Goal: Task Accomplishment & Management: Complete application form

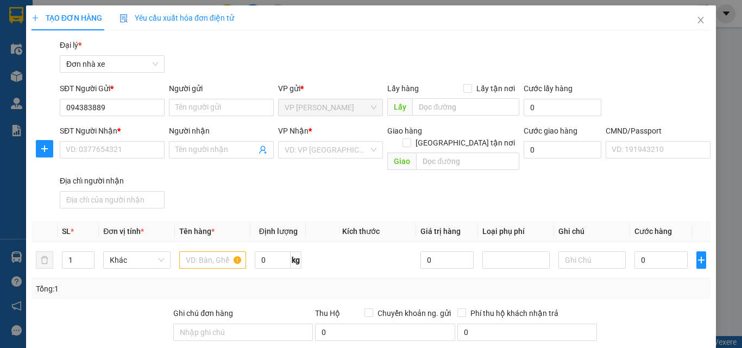
type input "0943838896"
click at [106, 128] on div "0943838896 - TRANG" at bounding box center [111, 129] width 91 height 12
type input "TRANG"
type input "0948323953"
type input "THANH"
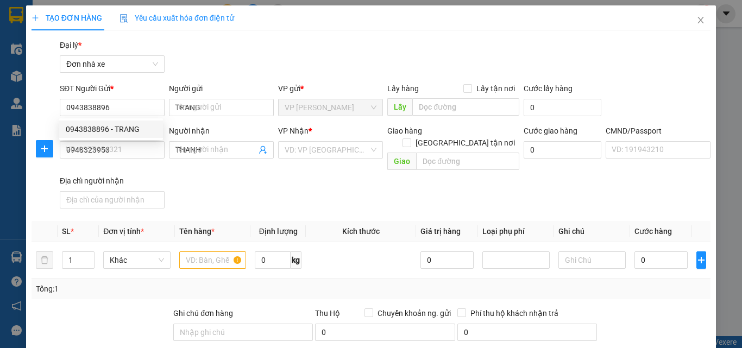
type input "037300001423 [PERSON_NAME]"
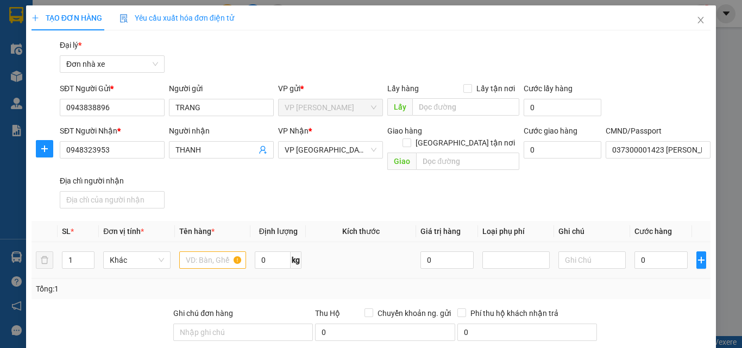
type input "0943838896"
click at [198, 256] on input "text" at bounding box center [212, 260] width 67 height 17
type input "BÁNH"
click at [672, 252] on input "0" at bounding box center [661, 260] width 53 height 17
type input "2"
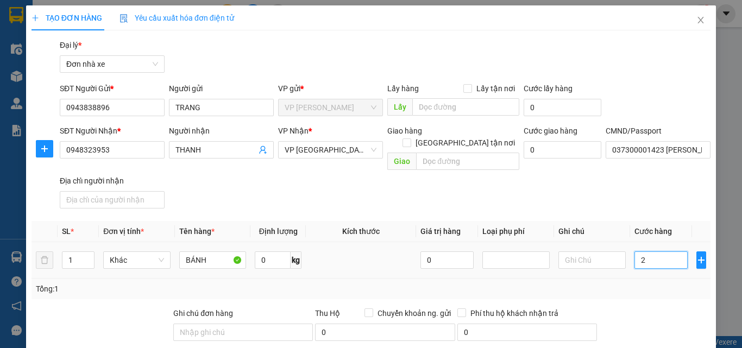
type input "2"
type input "25"
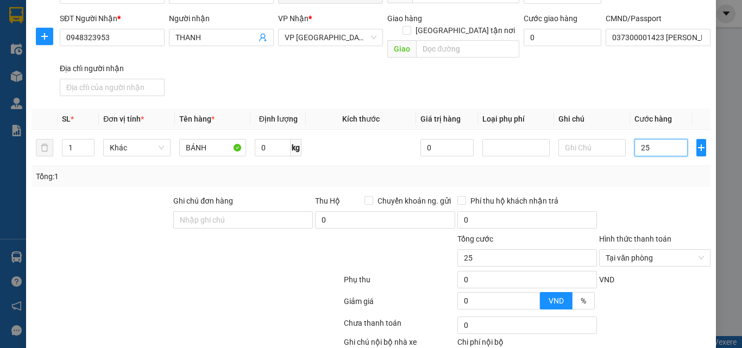
scroll to position [171, 0]
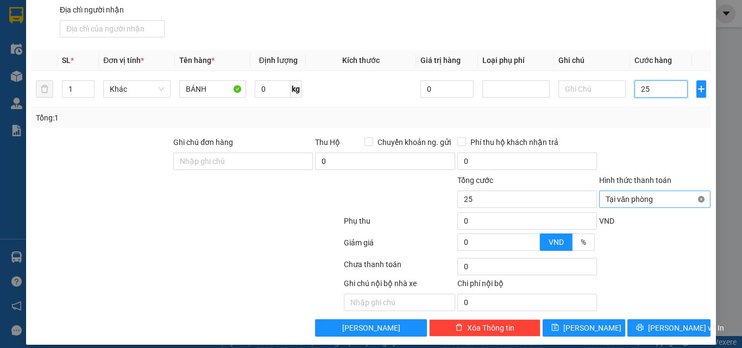
type input "25"
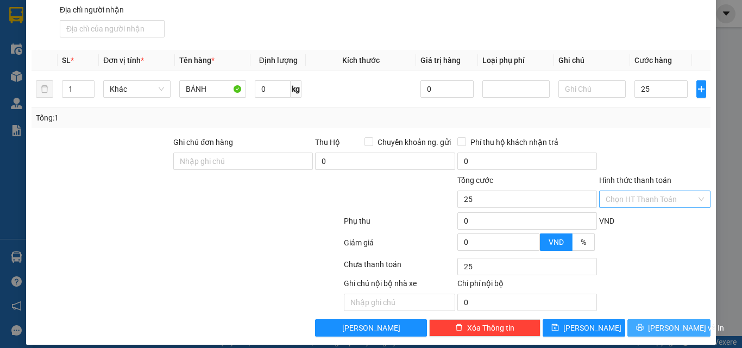
type input "25.000"
click at [678, 322] on span "[PERSON_NAME] và In" at bounding box center [686, 328] width 76 height 12
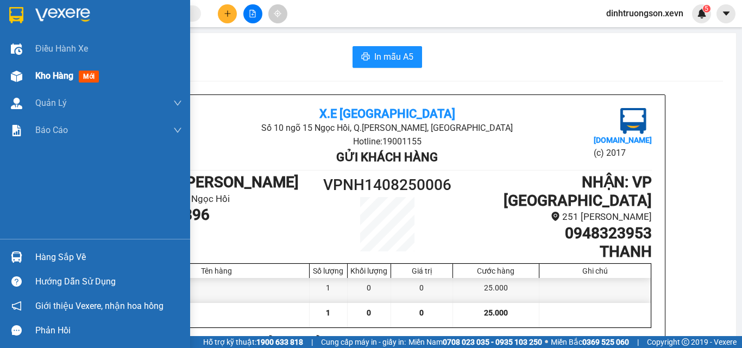
click at [51, 71] on span "Kho hàng" at bounding box center [54, 76] width 38 height 10
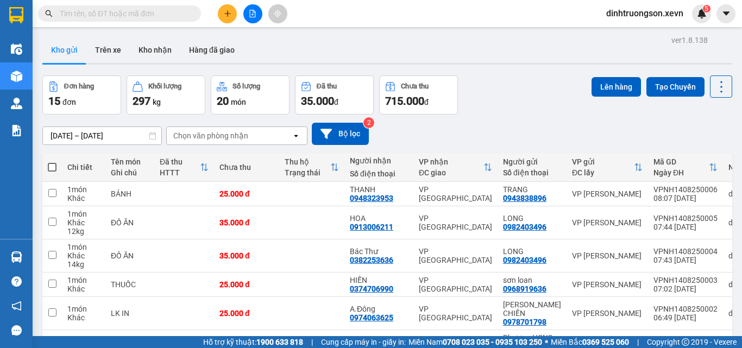
click at [198, 140] on div "Chọn văn phòng nhận" at bounding box center [210, 135] width 75 height 11
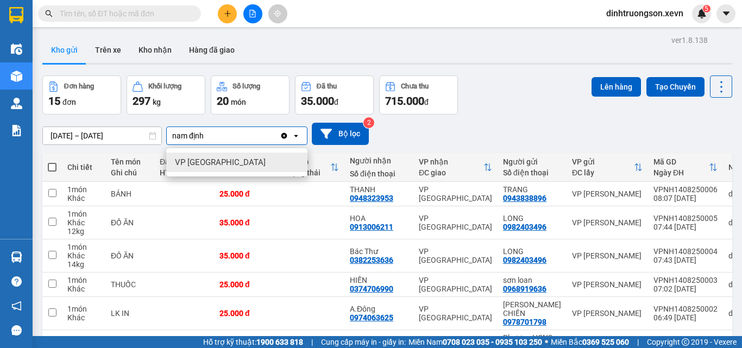
type input "nam định"
click at [202, 158] on span "VP [GEOGRAPHIC_DATA]" at bounding box center [220, 162] width 91 height 11
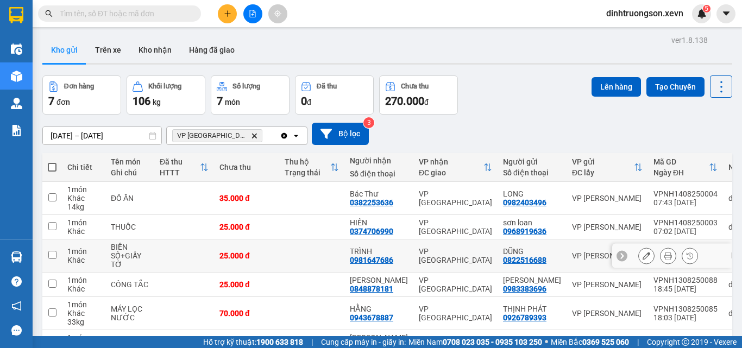
scroll to position [123, 0]
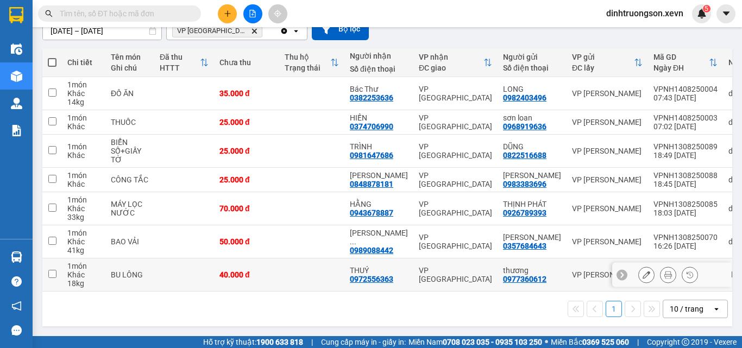
click at [51, 270] on input "checkbox" at bounding box center [52, 274] width 8 height 8
checkbox input "true"
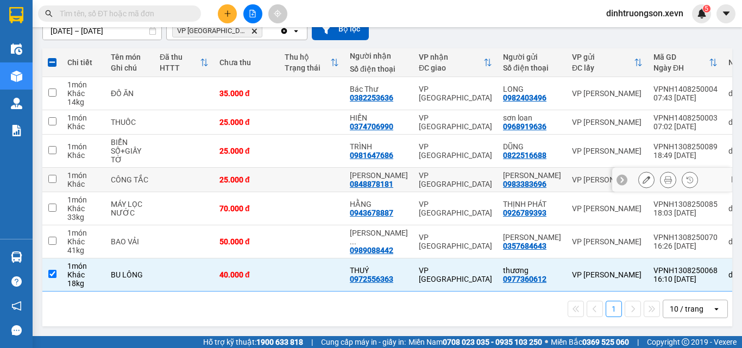
click at [49, 175] on input "checkbox" at bounding box center [52, 179] width 8 height 8
checkbox input "true"
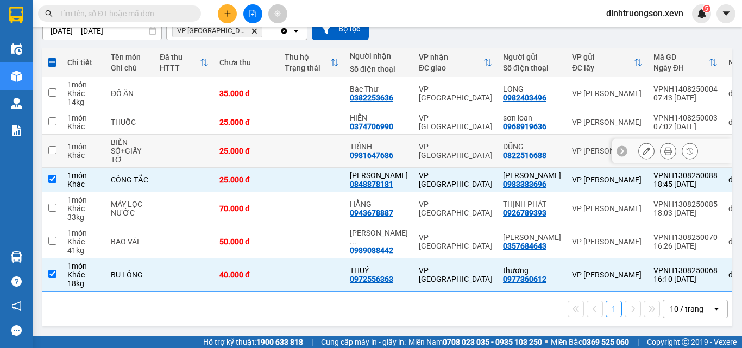
click at [54, 146] on input "checkbox" at bounding box center [52, 150] width 8 height 8
checkbox input "true"
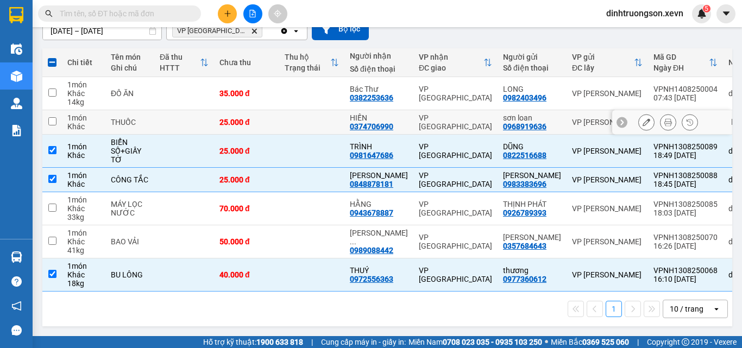
click at [54, 117] on input "checkbox" at bounding box center [52, 121] width 8 height 8
checkbox input "true"
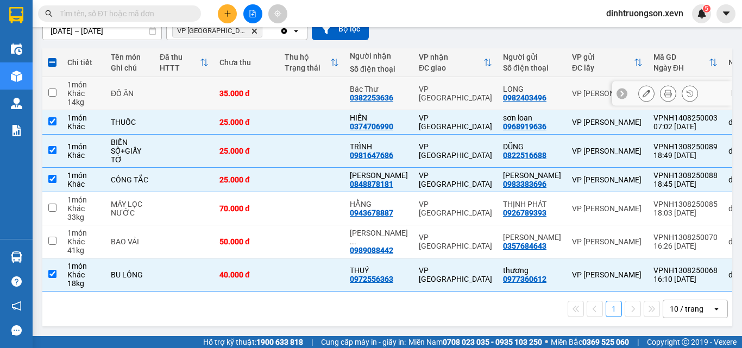
click at [50, 89] on input "checkbox" at bounding box center [52, 93] width 8 height 8
checkbox input "true"
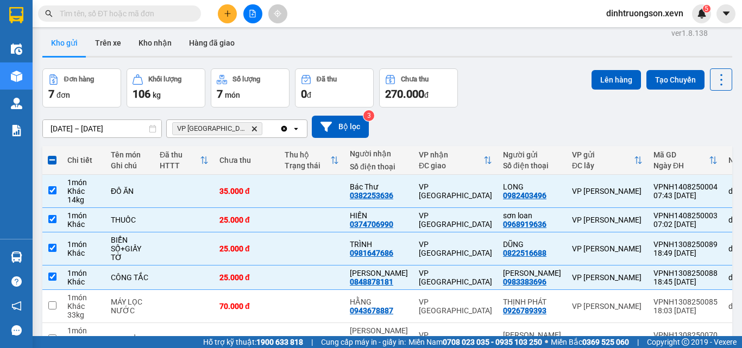
scroll to position [0, 0]
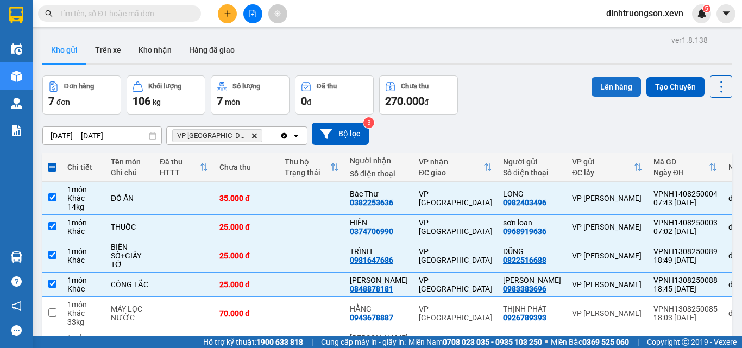
click at [617, 87] on button "Lên hàng" at bounding box center [616, 87] width 49 height 20
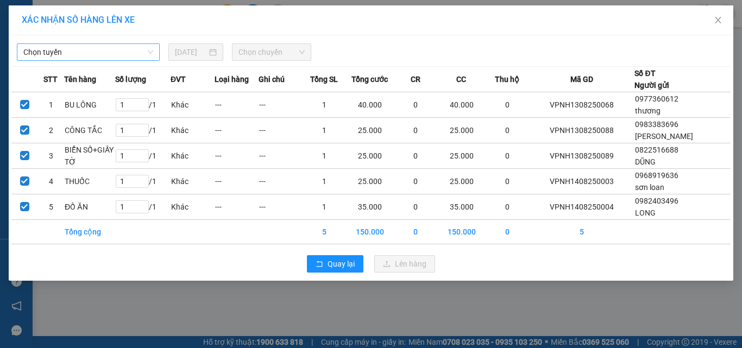
click at [79, 55] on span "Chọn tuyến" at bounding box center [88, 52] width 130 height 16
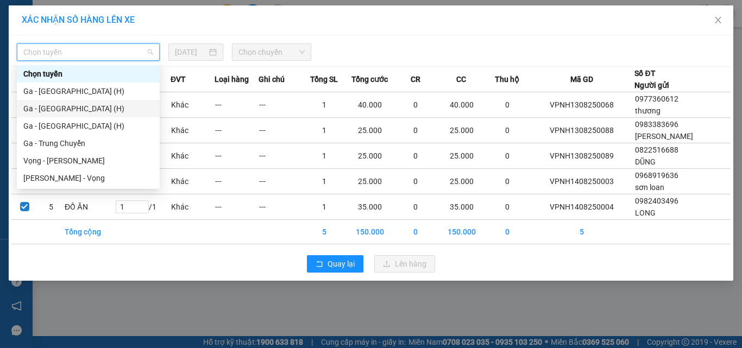
click at [59, 104] on div "Ga - [GEOGRAPHIC_DATA] (H)" at bounding box center [88, 109] width 130 height 12
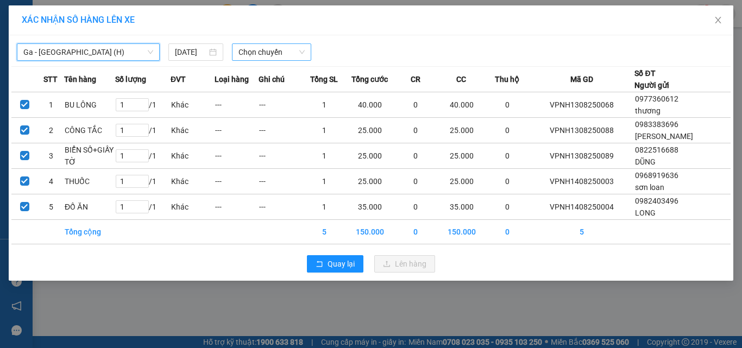
click at [274, 53] on span "Chọn chuyến" at bounding box center [272, 52] width 67 height 16
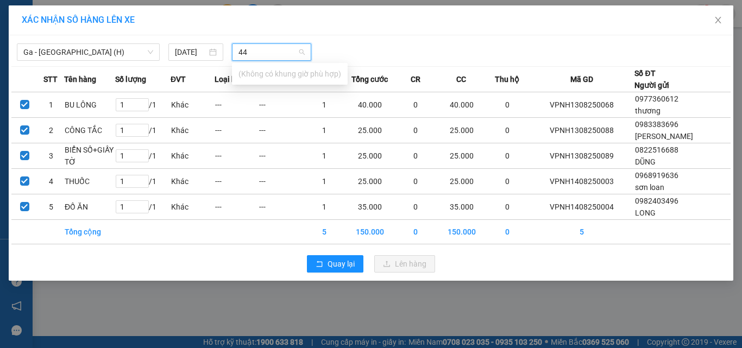
type input "4"
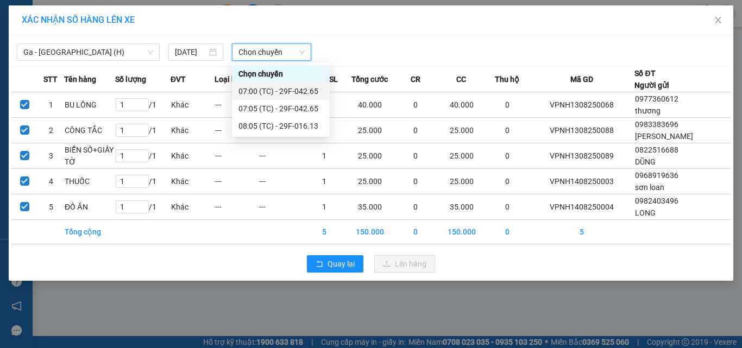
click at [294, 52] on span "Chọn chuyến" at bounding box center [272, 52] width 67 height 16
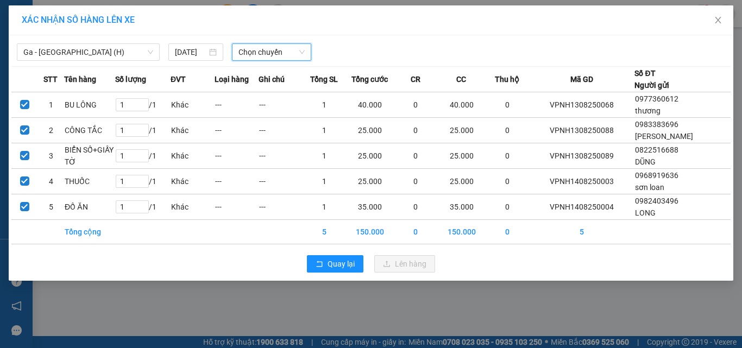
click at [289, 54] on span "Chọn chuyến" at bounding box center [272, 52] width 67 height 16
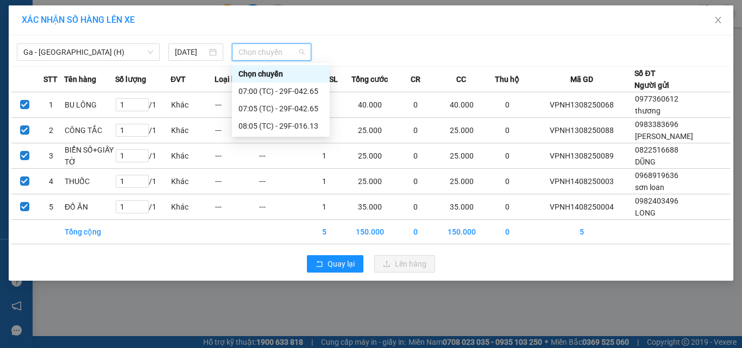
click at [388, 51] on div at bounding box center [464, 51] width 298 height 17
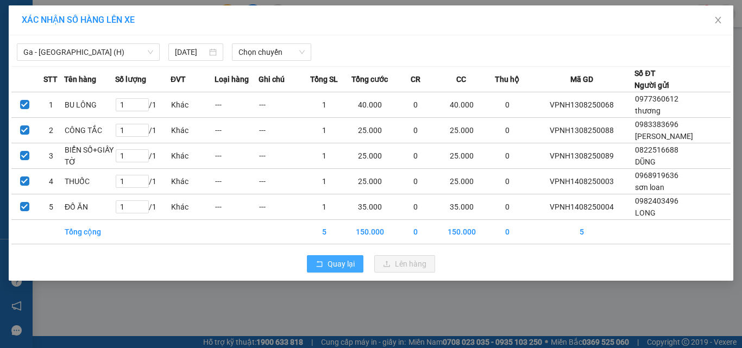
click at [336, 270] on span "Quay lại" at bounding box center [341, 264] width 27 height 12
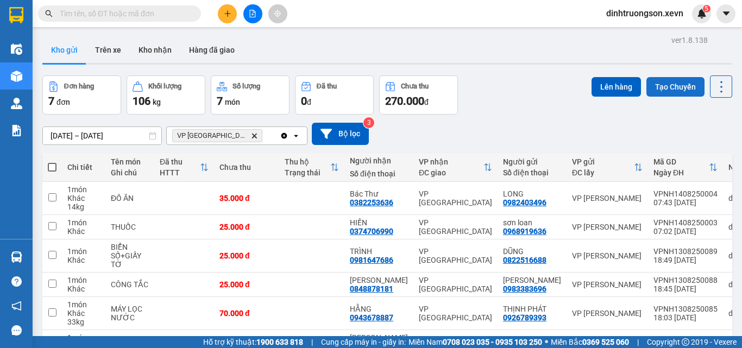
click at [678, 87] on button "Tạo Chuyến" at bounding box center [676, 87] width 58 height 20
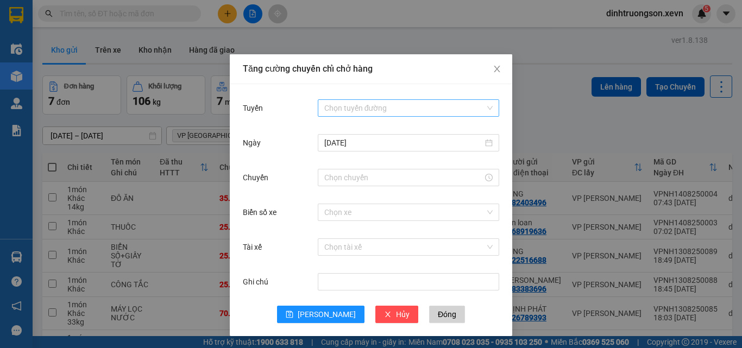
click at [369, 101] on input "Tuyến" at bounding box center [404, 108] width 161 height 16
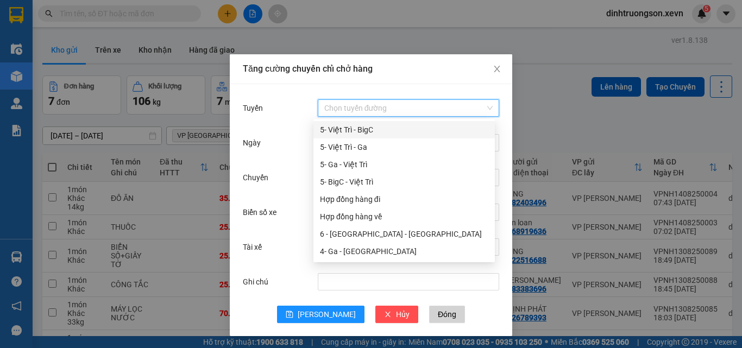
click at [349, 113] on input "Tuyến" at bounding box center [404, 108] width 161 height 16
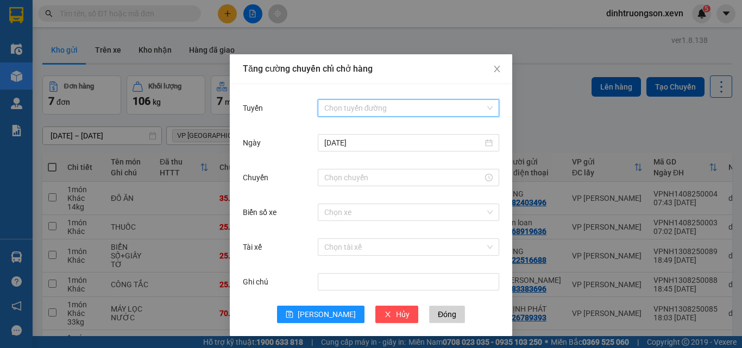
click at [348, 112] on input "Tuyến" at bounding box center [404, 108] width 161 height 16
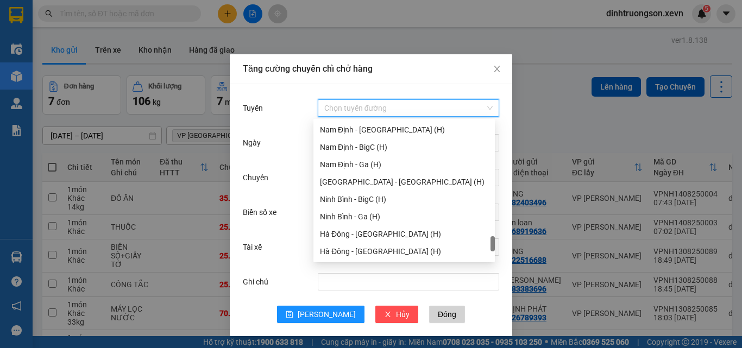
scroll to position [1426, 0]
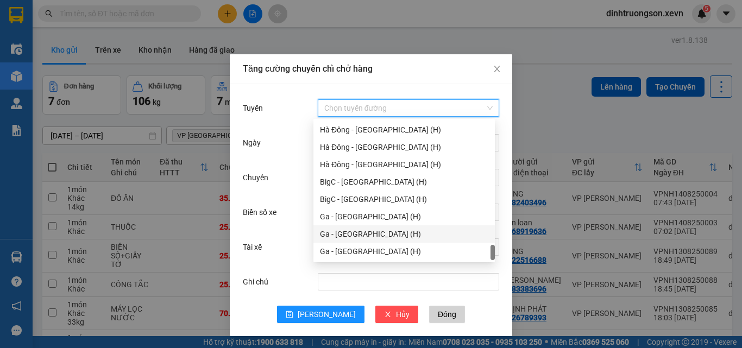
click at [355, 234] on div "Ga - [GEOGRAPHIC_DATA] (H)" at bounding box center [404, 234] width 168 height 12
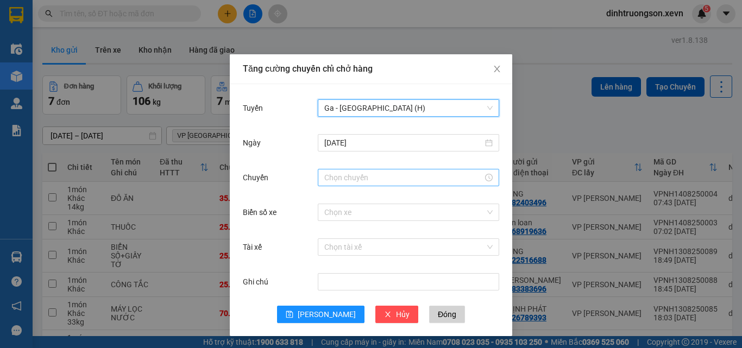
click at [373, 179] on input "Chuyến" at bounding box center [403, 178] width 159 height 12
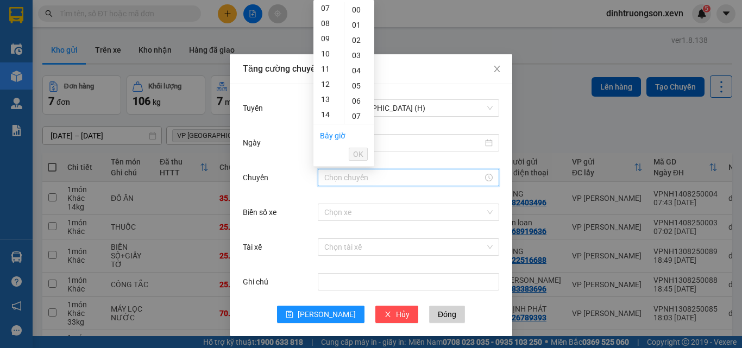
scroll to position [109, 0]
click at [328, 21] on div "08" at bounding box center [328, 22] width 30 height 15
click at [354, 117] on div "07" at bounding box center [359, 116] width 30 height 15
type input "08:07"
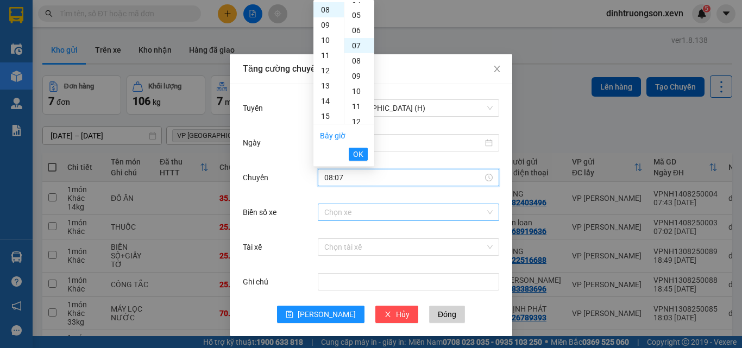
scroll to position [106, 0]
click at [343, 211] on input "Biển số xe" at bounding box center [404, 212] width 161 height 16
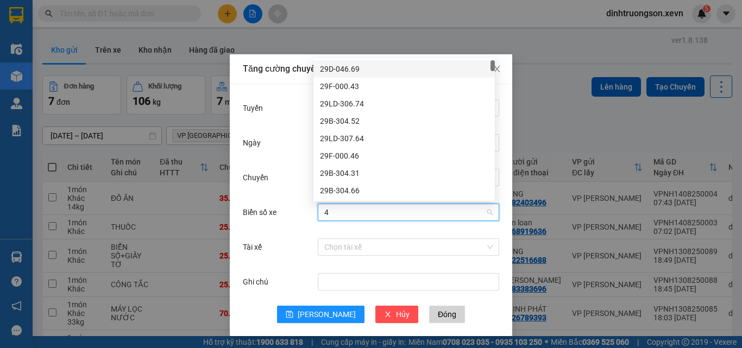
type input "44"
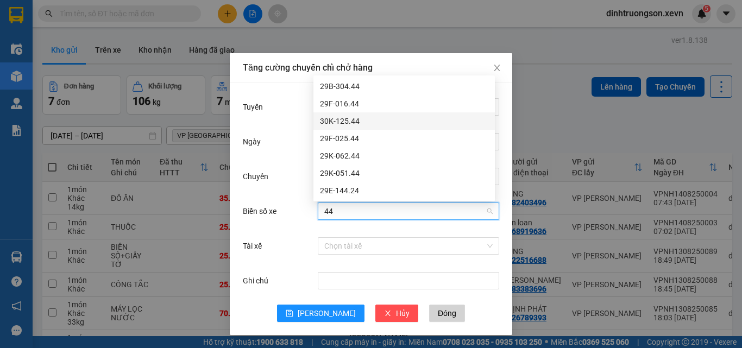
scroll to position [0, 0]
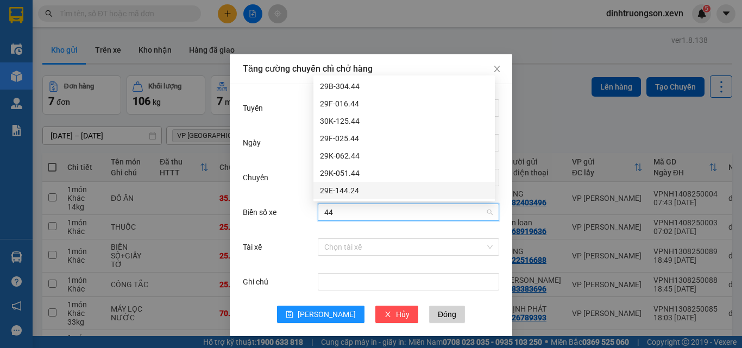
click at [349, 220] on input "44" at bounding box center [404, 212] width 161 height 16
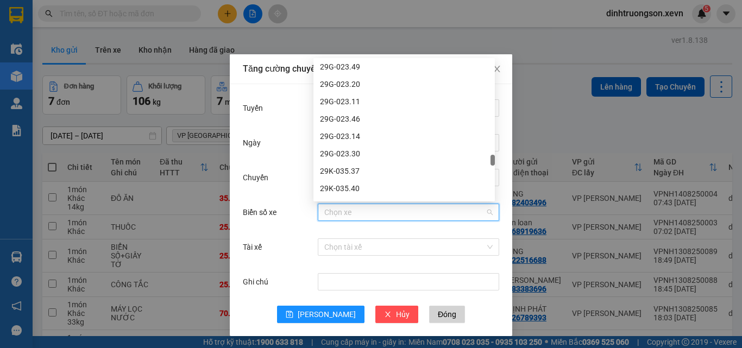
scroll to position [4509, 0]
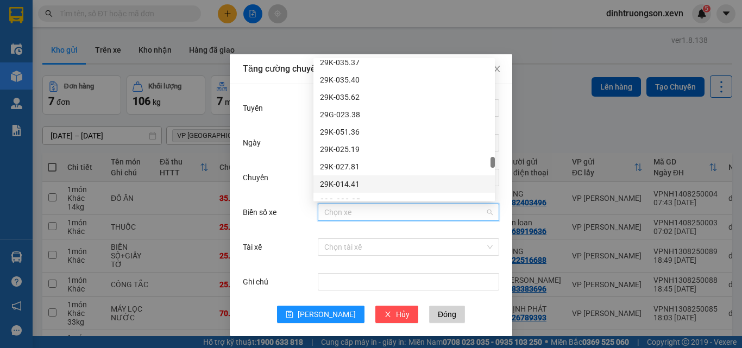
click at [359, 180] on div "29K-014.41" at bounding box center [404, 184] width 168 height 12
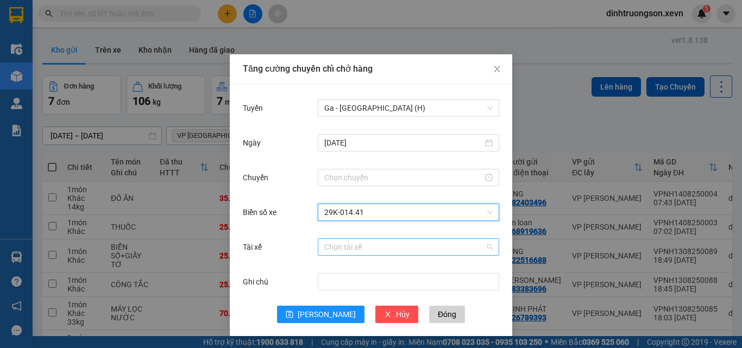
click at [356, 250] on input "Tài xế" at bounding box center [404, 247] width 161 height 16
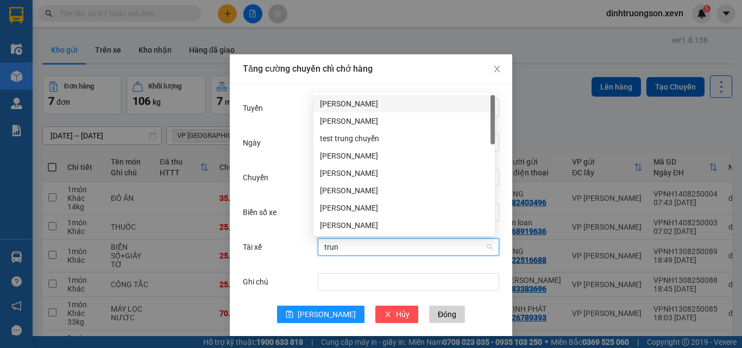
type input "trung"
click at [375, 103] on div "[PERSON_NAME]" at bounding box center [404, 104] width 168 height 12
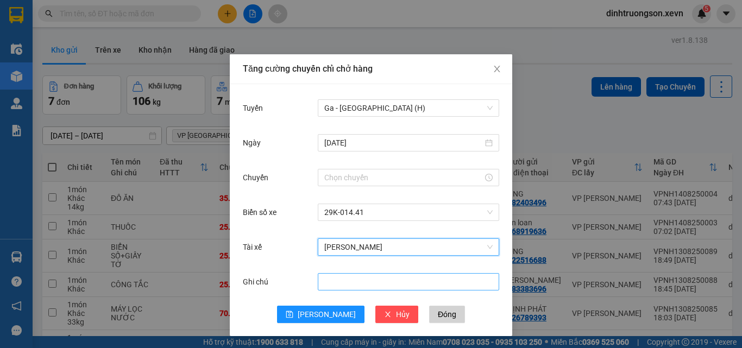
scroll to position [1, 0]
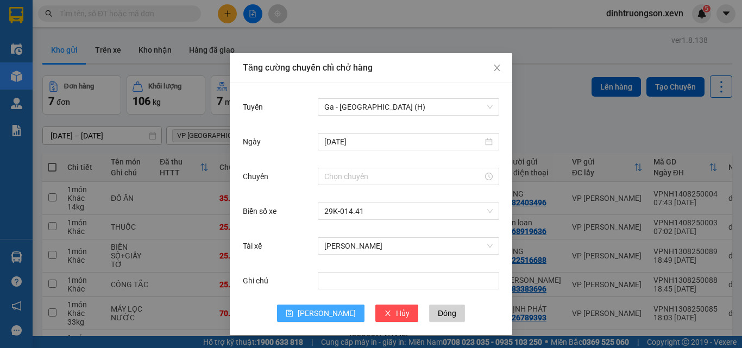
click at [293, 314] on icon "save" at bounding box center [290, 314] width 8 height 8
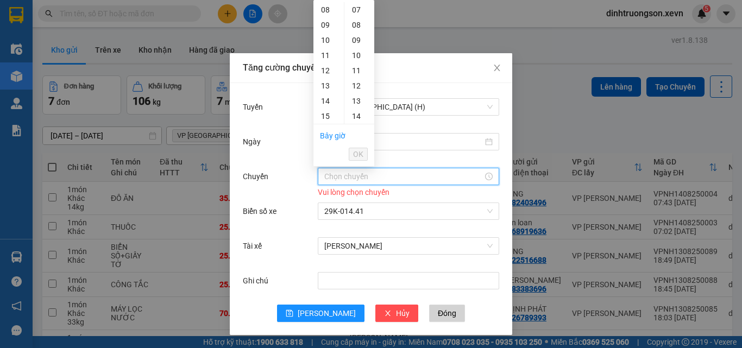
click at [342, 173] on input "Chuyến" at bounding box center [403, 177] width 159 height 12
click at [327, 12] on div "08" at bounding box center [328, 9] width 30 height 15
click at [351, 117] on div "07" at bounding box center [359, 116] width 30 height 15
type input "08:07"
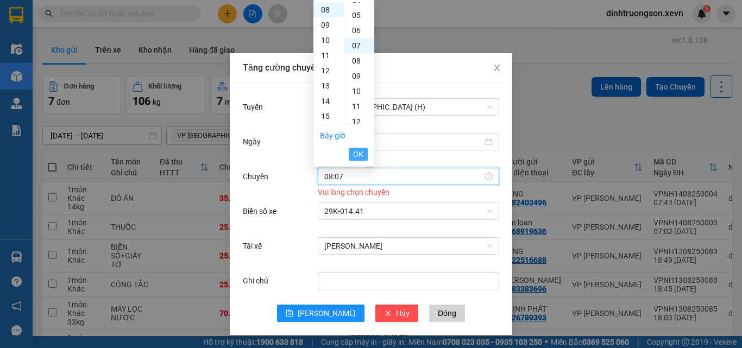
scroll to position [106, 0]
click at [357, 155] on span "OK" at bounding box center [358, 154] width 10 height 12
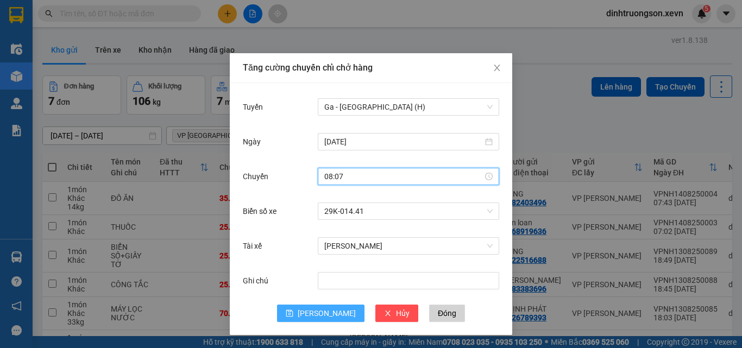
click at [313, 313] on button "[PERSON_NAME]" at bounding box center [320, 313] width 87 height 17
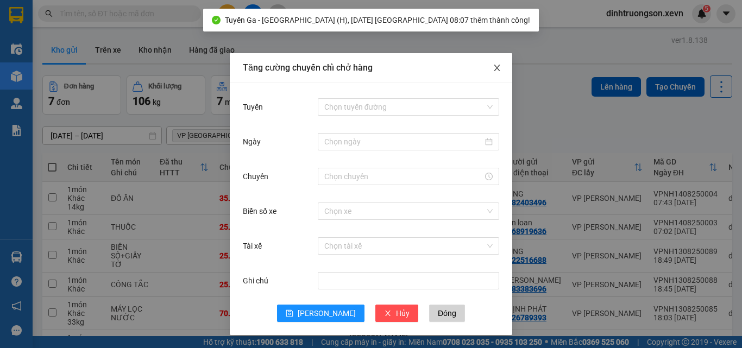
click at [494, 69] on icon "close" at bounding box center [497, 68] width 9 height 9
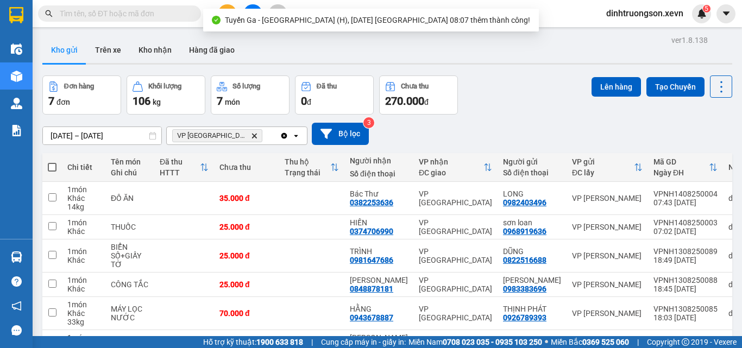
scroll to position [0, 0]
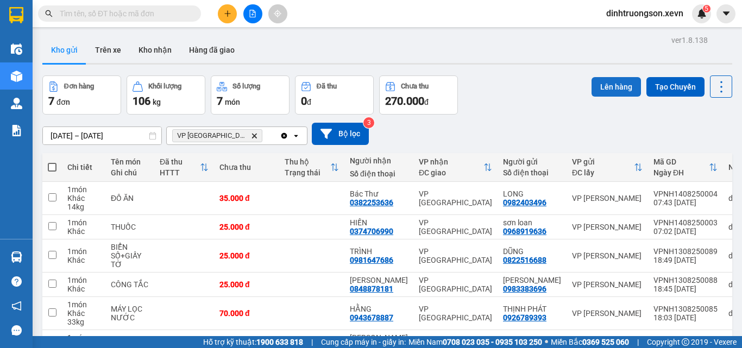
click at [607, 89] on button "Lên hàng" at bounding box center [616, 87] width 49 height 20
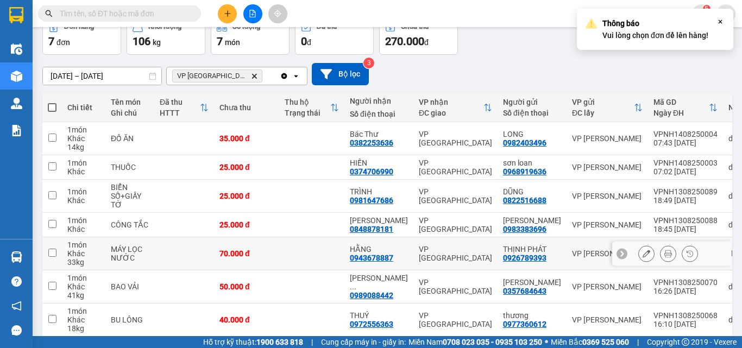
scroll to position [109, 0]
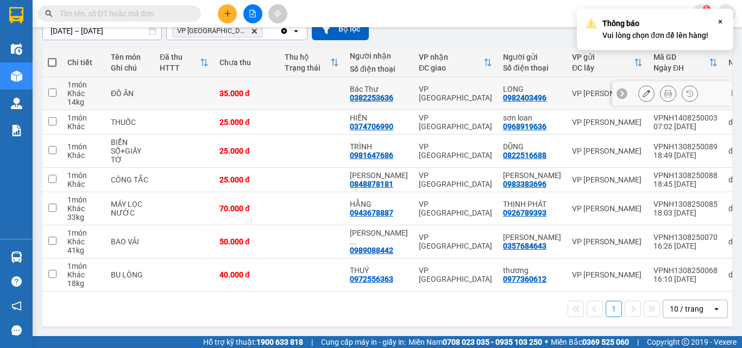
click at [52, 89] on td at bounding box center [52, 93] width 20 height 33
checkbox input "true"
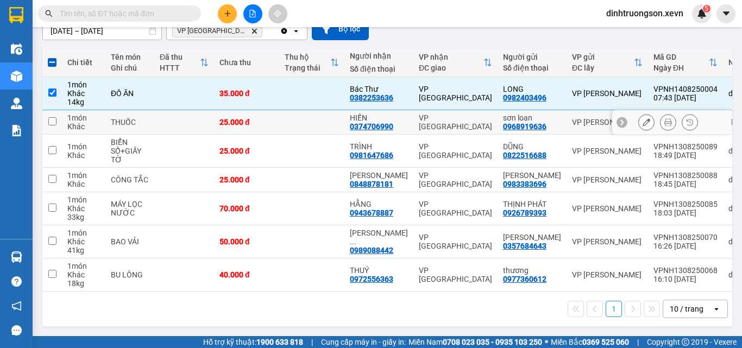
click at [54, 123] on input "checkbox" at bounding box center [52, 121] width 8 height 8
checkbox input "true"
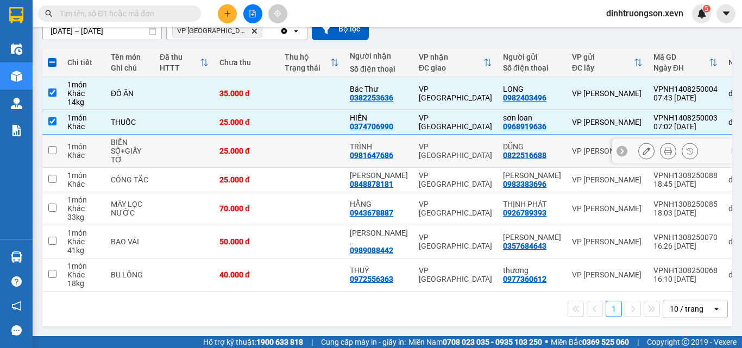
click at [51, 153] on input "checkbox" at bounding box center [52, 150] width 8 height 8
checkbox input "true"
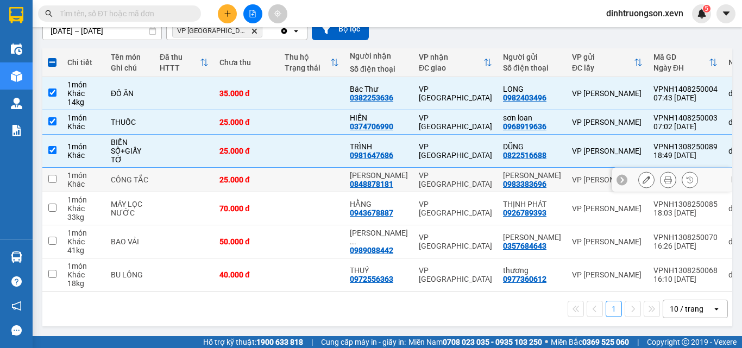
click at [51, 183] on input "checkbox" at bounding box center [52, 179] width 8 height 8
checkbox input "true"
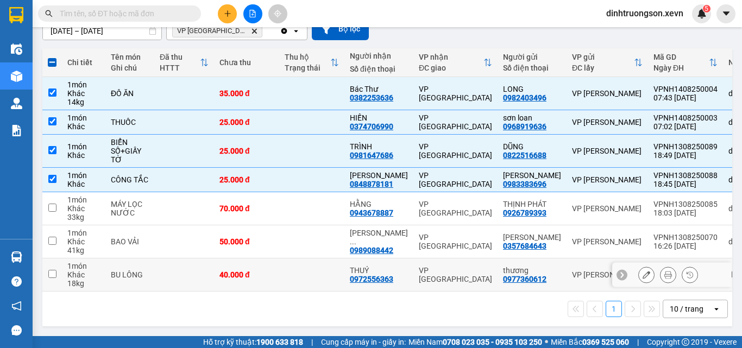
click at [55, 278] on input "checkbox" at bounding box center [52, 274] width 8 height 8
checkbox input "true"
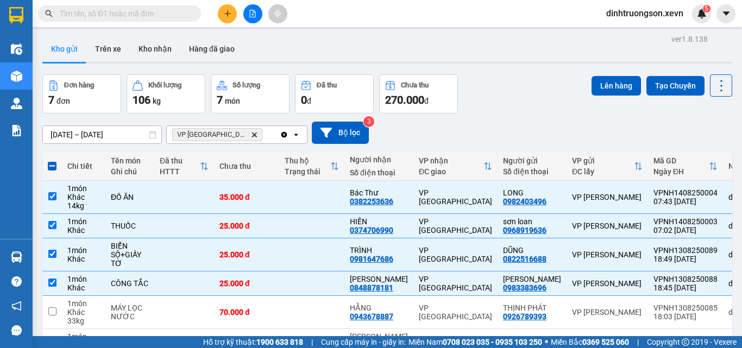
scroll to position [0, 0]
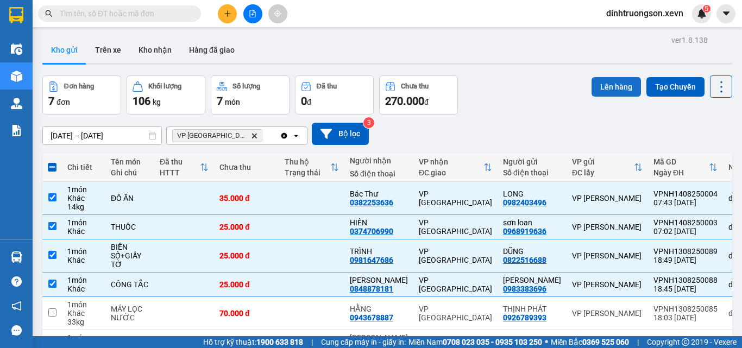
click at [603, 86] on button "Lên hàng" at bounding box center [616, 87] width 49 height 20
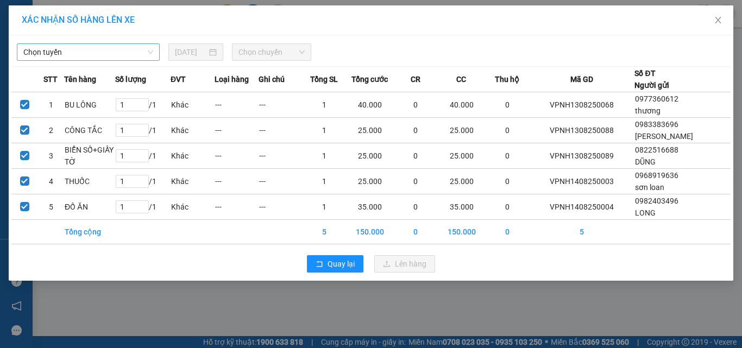
click at [132, 48] on span "Chọn tuyến" at bounding box center [88, 52] width 130 height 16
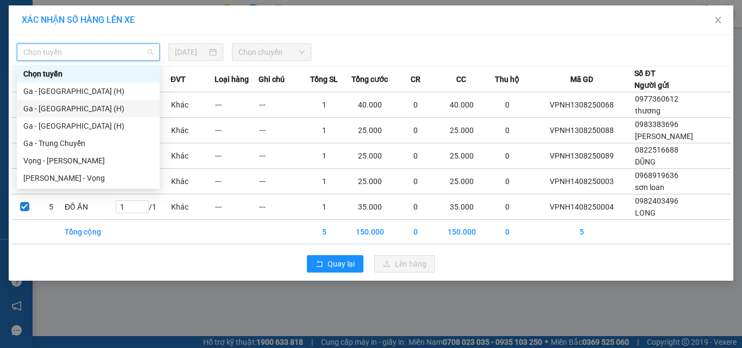
click at [61, 109] on div "Ga - [GEOGRAPHIC_DATA] (H)" at bounding box center [88, 109] width 130 height 12
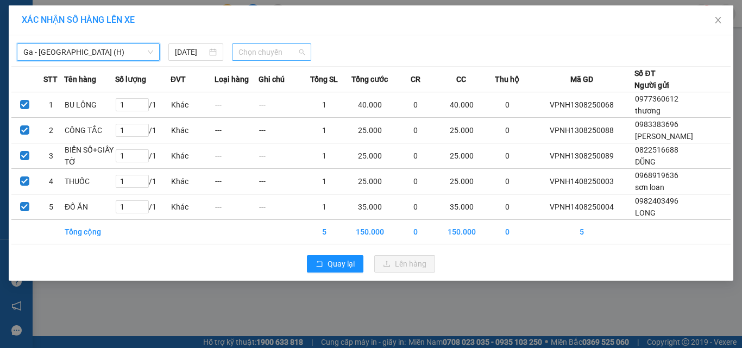
click at [267, 49] on span "Chọn chuyến" at bounding box center [272, 52] width 67 height 16
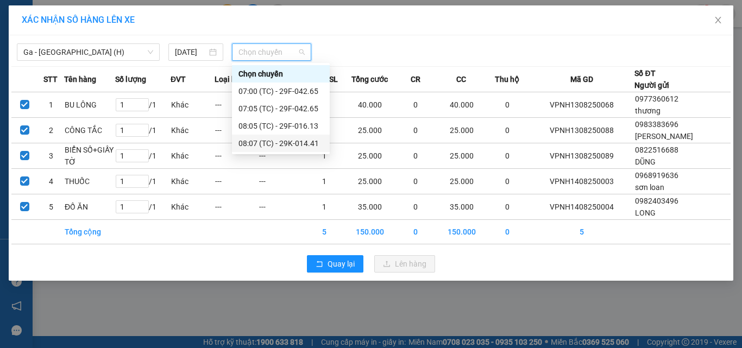
click at [274, 141] on div "08:07 (TC) - 29K-014.41" at bounding box center [281, 143] width 85 height 12
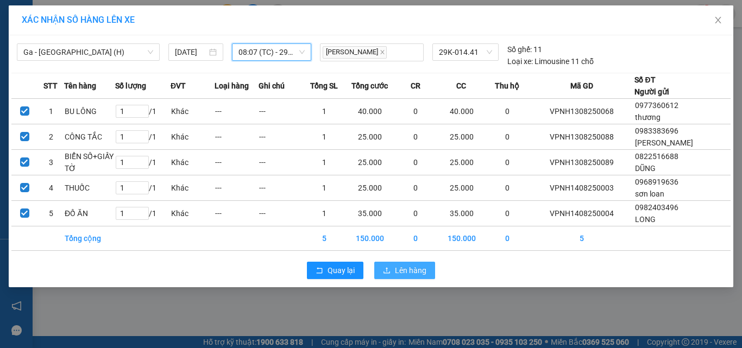
click at [399, 277] on span "Lên hàng" at bounding box center [411, 271] width 32 height 12
